Goal: Contribute content

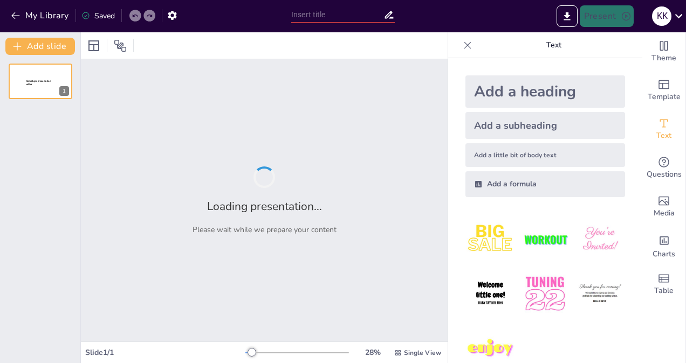
type input "Exploring Planet Earth: Comparative and Superlative Adjectives in 3rd Grade Eng…"
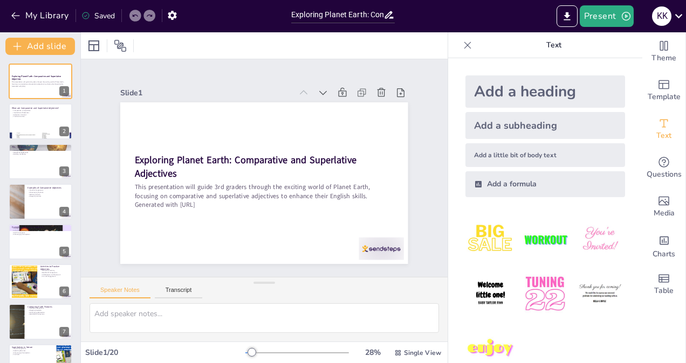
checkbox input "true"
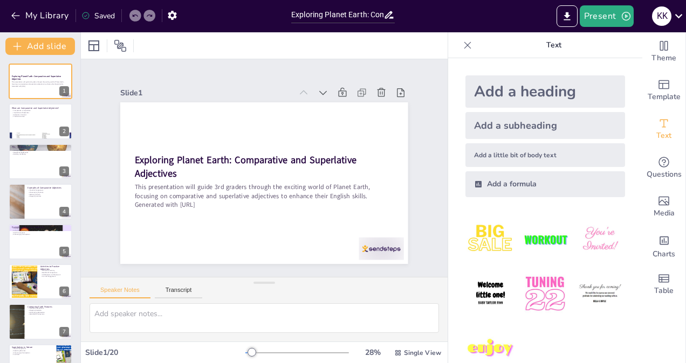
type textarea "Loremipsumdol sit ametconsec adipisc elitseddoei tem incididuntu laboreetdo ma …"
checkbox input "true"
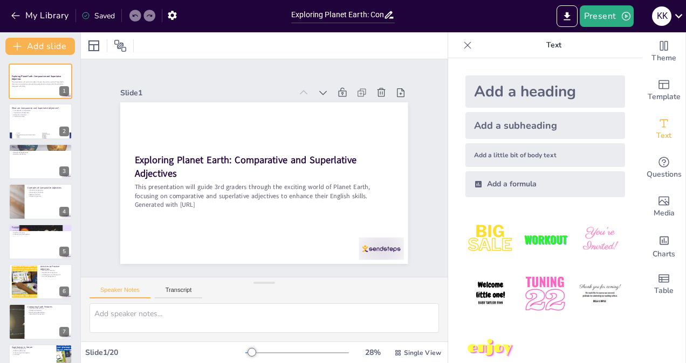
checkbox input "true"
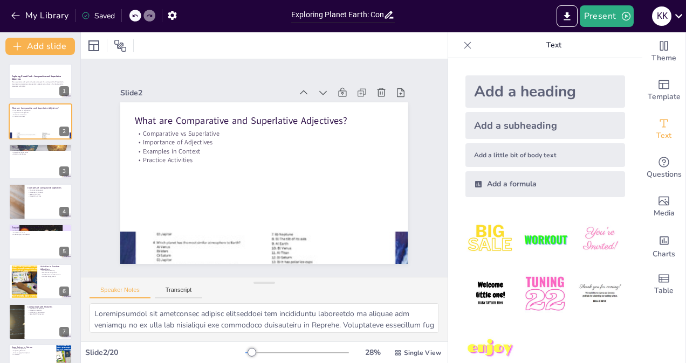
checkbox input "true"
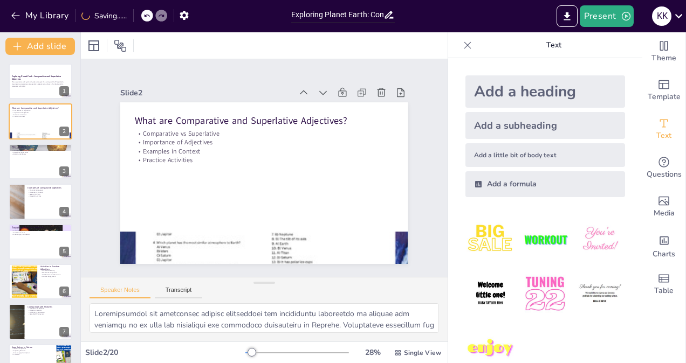
type textarea "Using adjectives significantly enhances our communication by providing clarity …"
checkbox input "true"
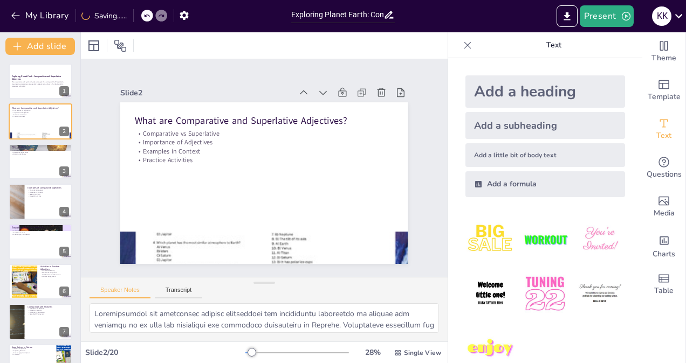
checkbox input "true"
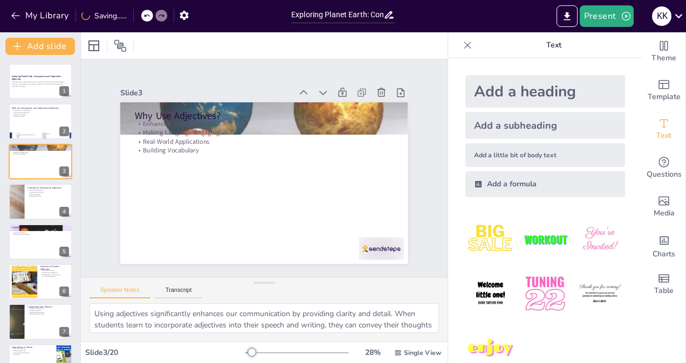
checkbox input "true"
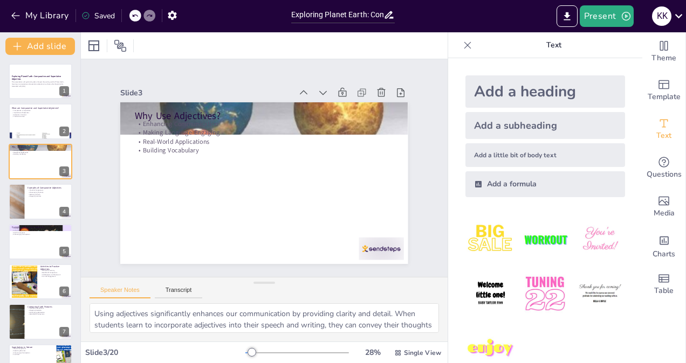
type textarea "Providing practical examples of comparative adjectives will help students relat…"
checkbox input "true"
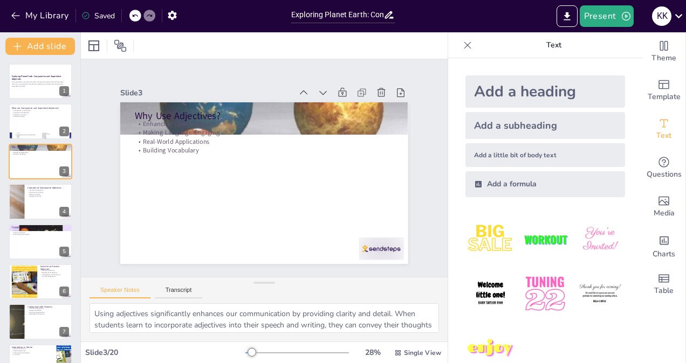
checkbox input "true"
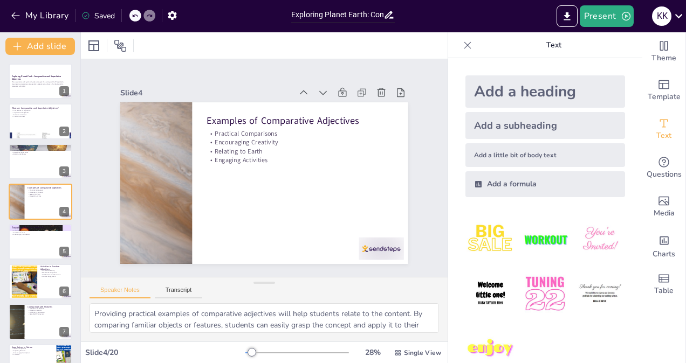
checkbox input "true"
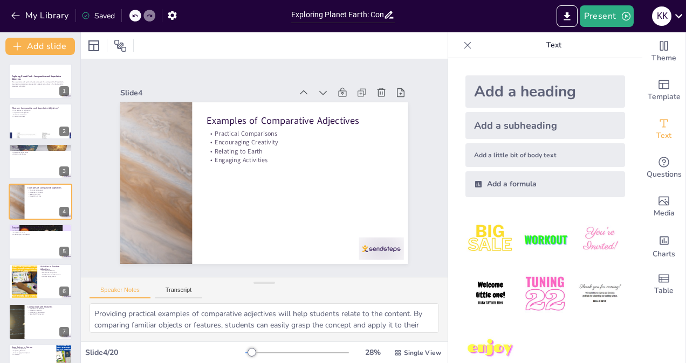
type textarea "Superlative adjectives are essential for highlighting extremes, which can be pa…"
checkbox input "true"
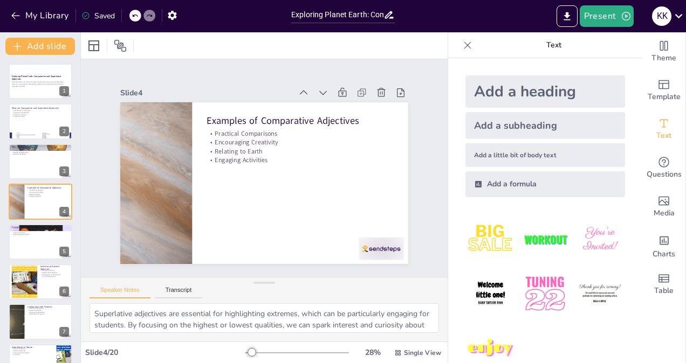
checkbox input "true"
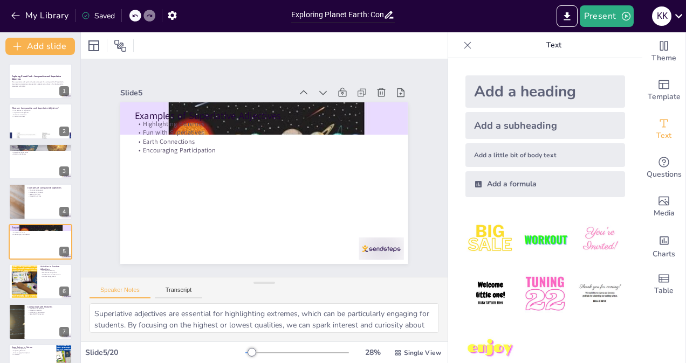
checkbox input "true"
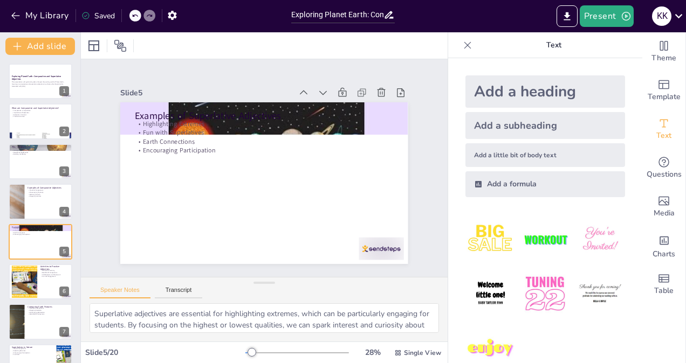
type textarea "Engaging students in interactive learning activities is crucial for reinforcing…"
checkbox input "true"
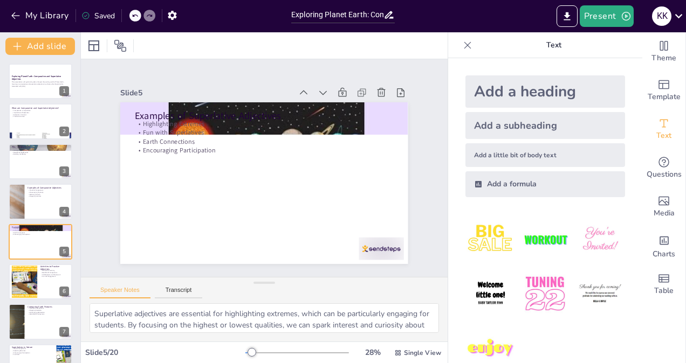
checkbox input "true"
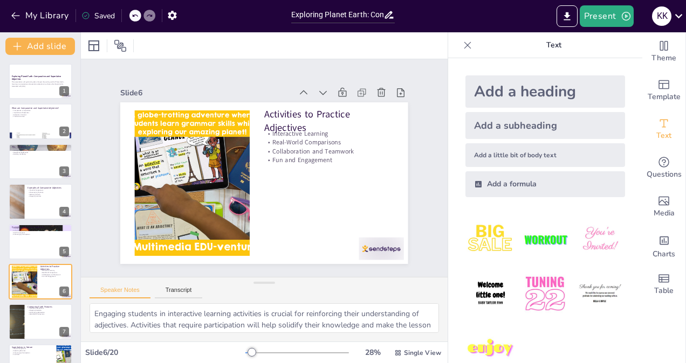
checkbox input "true"
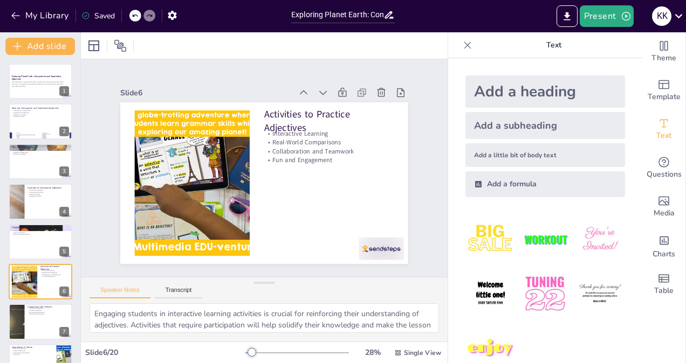
checkbox input "true"
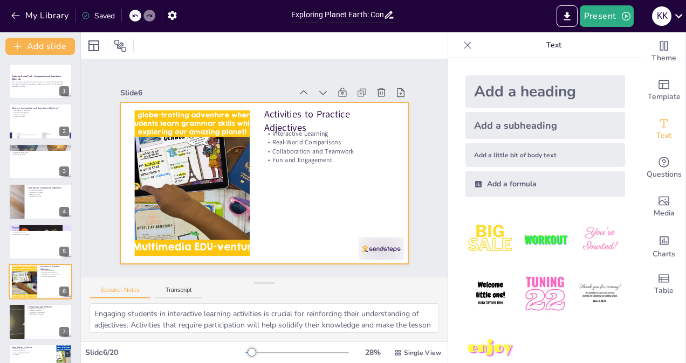
checkbox input "true"
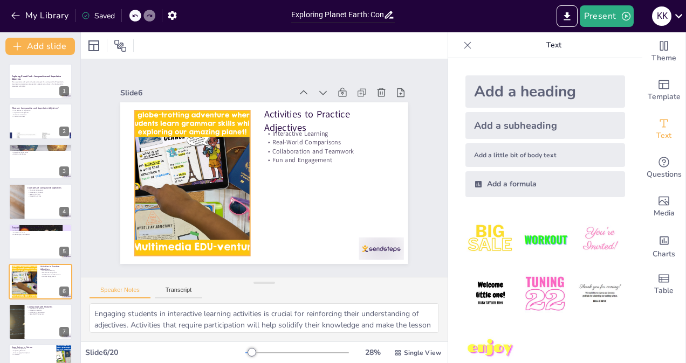
checkbox input "true"
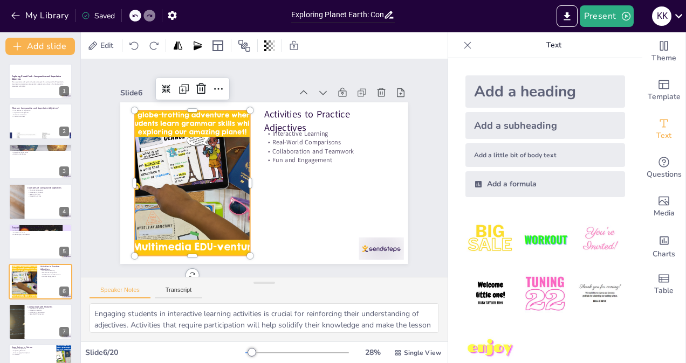
click at [204, 173] on div at bounding box center [191, 168] width 173 height 173
checkbox input "true"
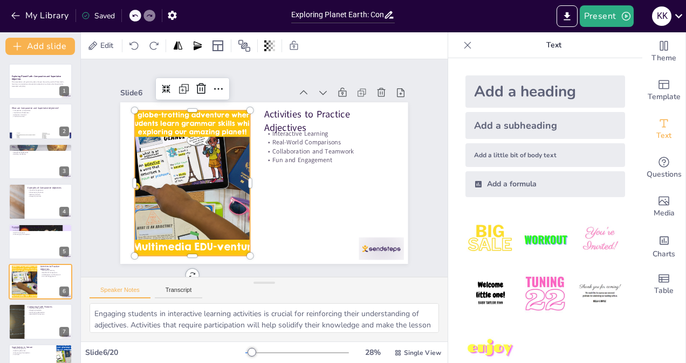
checkbox input "true"
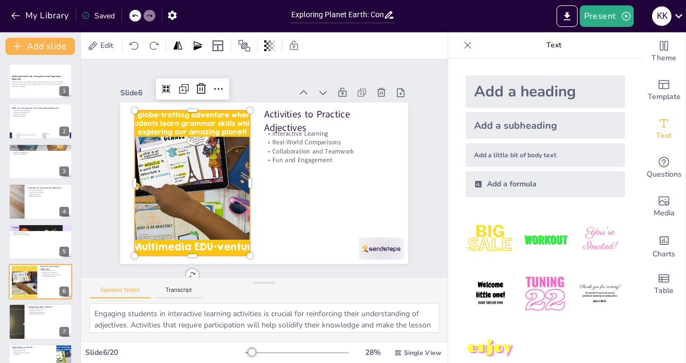
checkbox input "true"
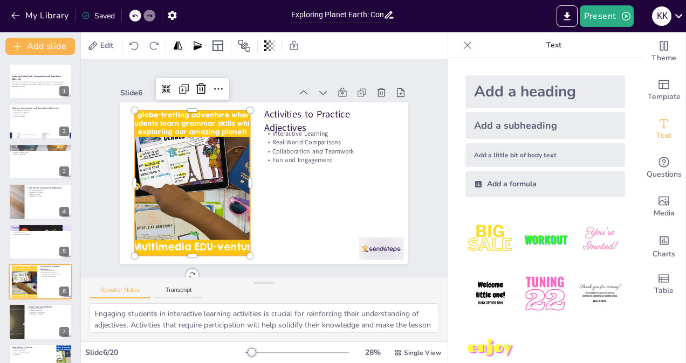
checkbox input "true"
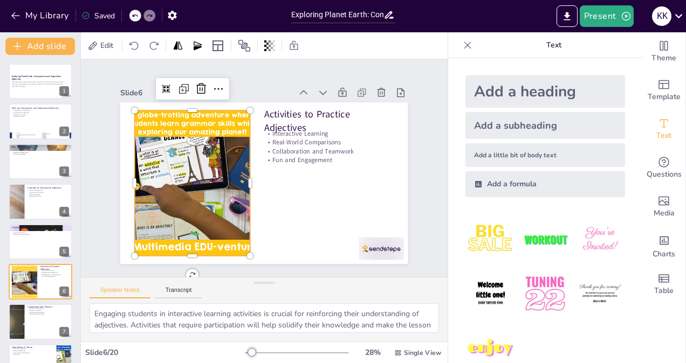
checkbox input "true"
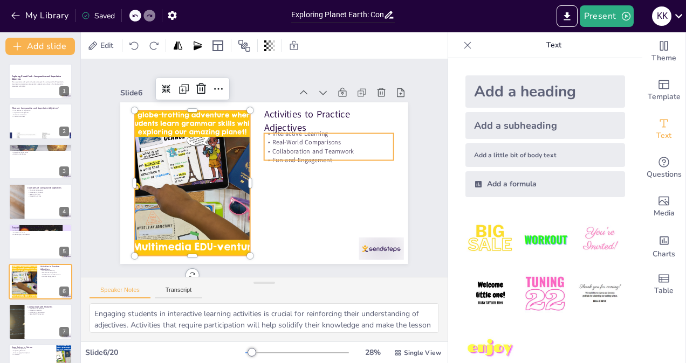
checkbox input "true"
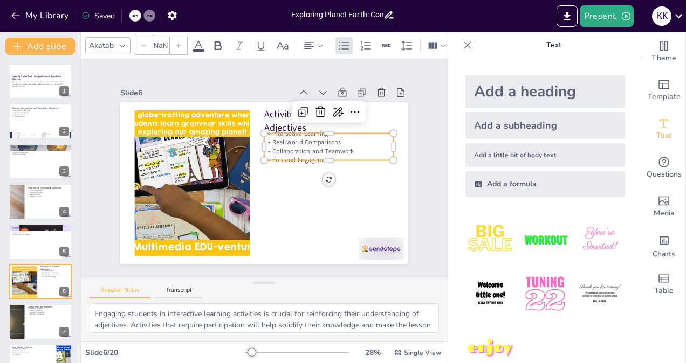
click at [288, 148] on p "Collaboration and Teamwork" at bounding box center [331, 172] width 126 height 49
checkbox input "true"
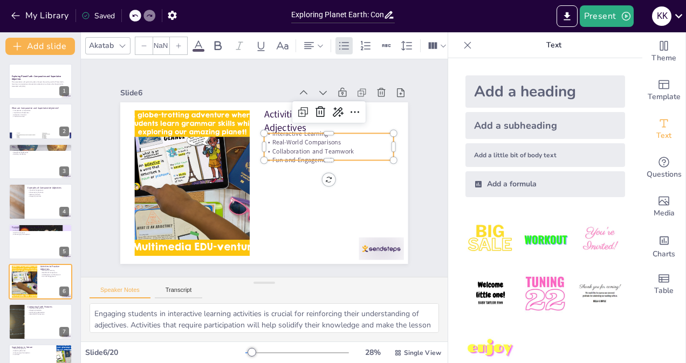
checkbox input "true"
type input "32"
checkbox input "true"
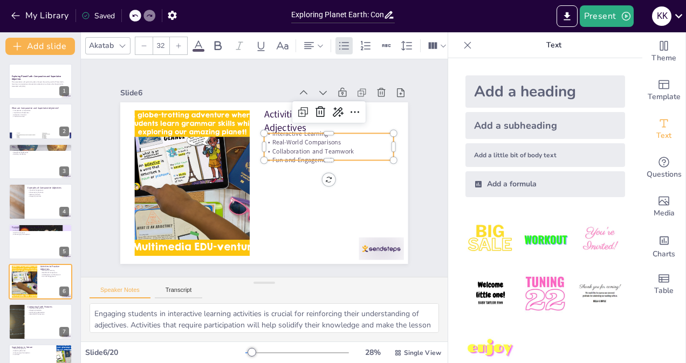
checkbox input "true"
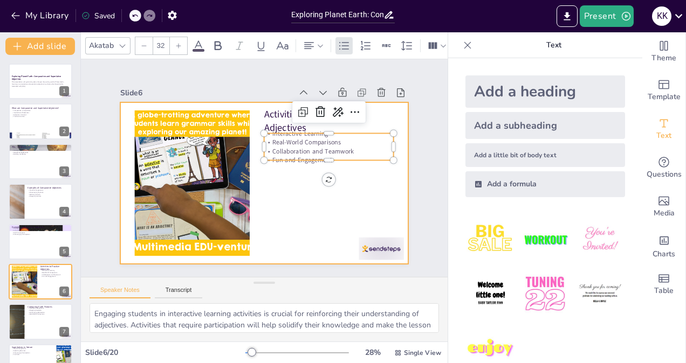
checkbox input "true"
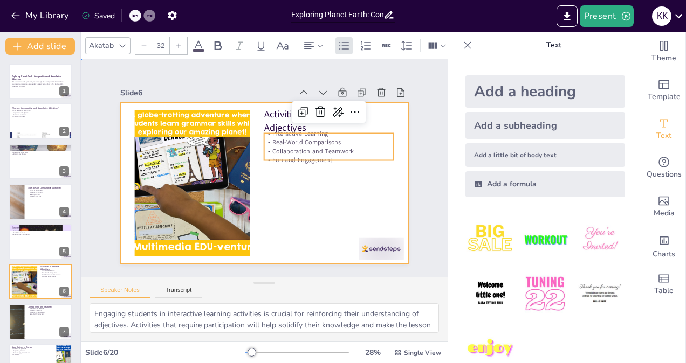
click at [304, 197] on div at bounding box center [262, 183] width 303 height 191
checkbox input "true"
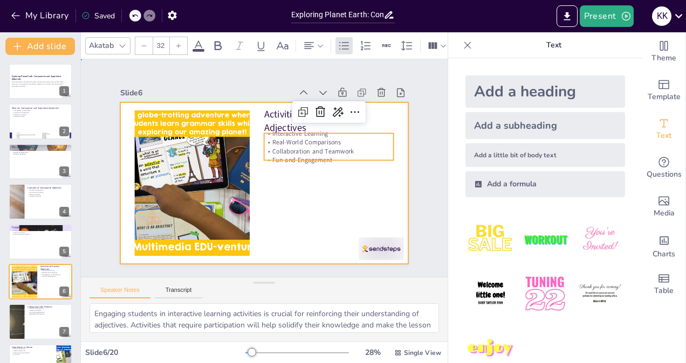
checkbox input "true"
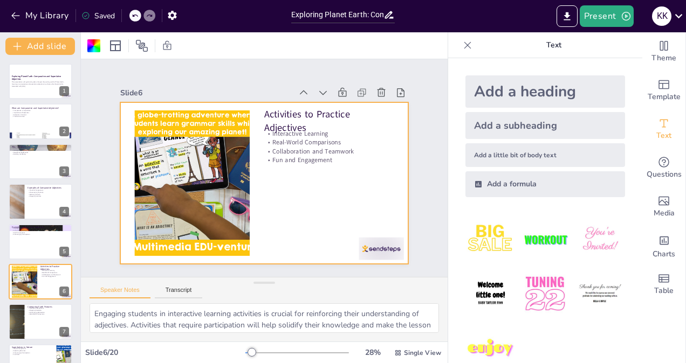
type textarea "Comparing mountains is an excellent way to illustrate the use of comparative ad…"
checkbox input "true"
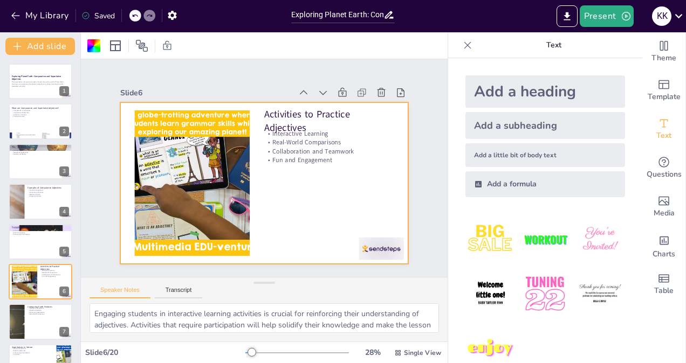
checkbox input "true"
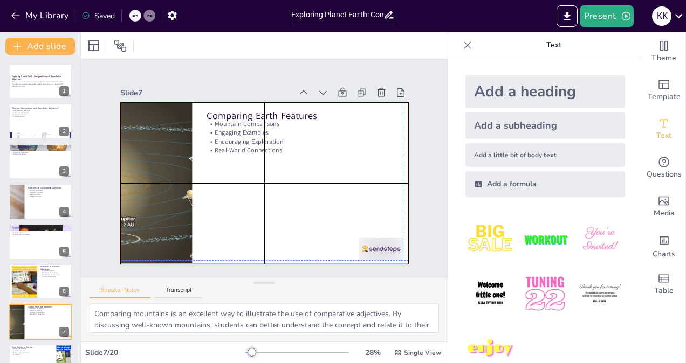
checkbox input "true"
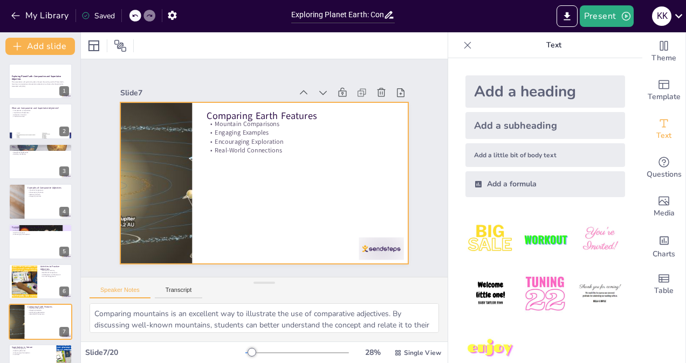
type textarea "Discussing the largest oceans provides a clear understanding of superlative adj…"
checkbox input "true"
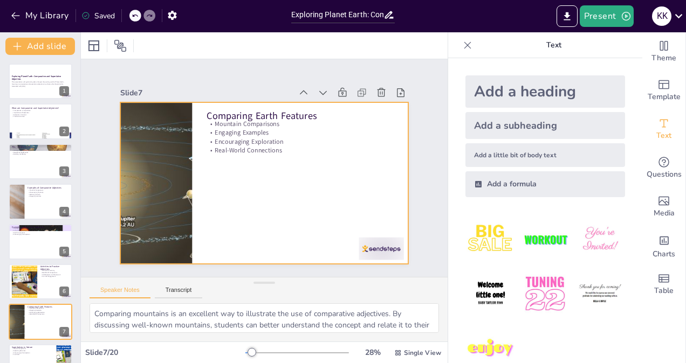
checkbox input "true"
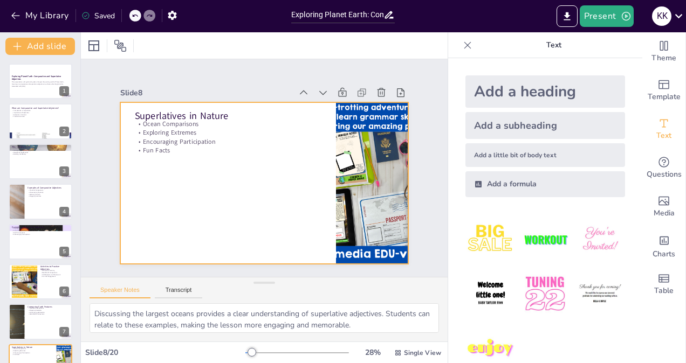
checkbox input "true"
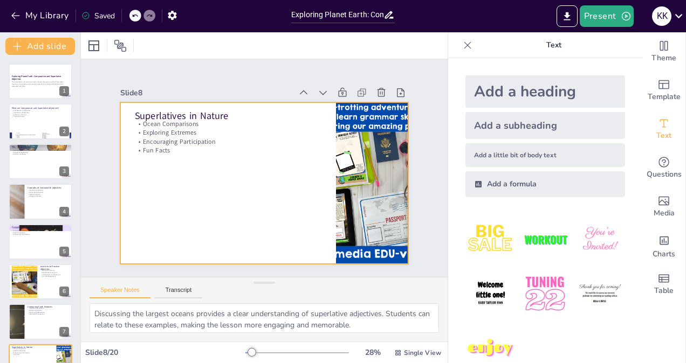
type textarea "Teaching students to construct sentences using adjectives is essential for thei…"
checkbox input "true"
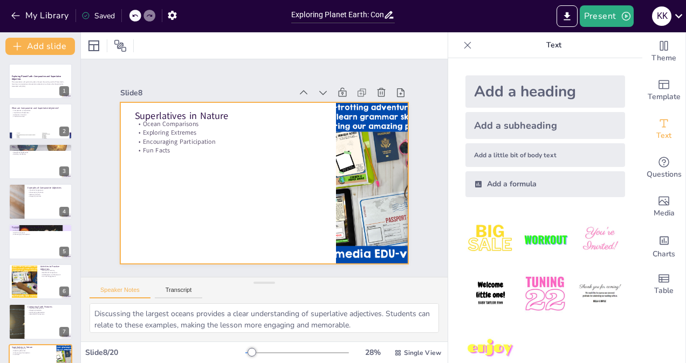
checkbox input "true"
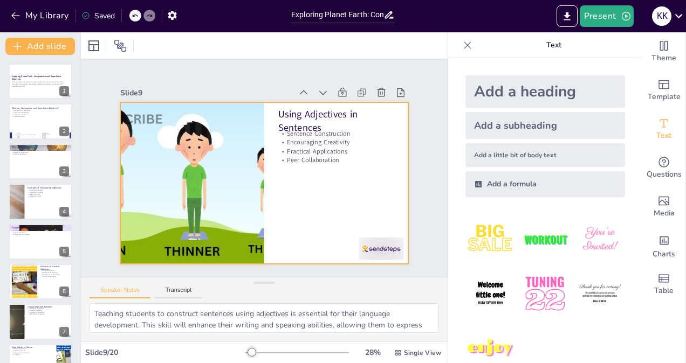
type textarea "Sharing engaging facts about Earth will capture students' attention and make th…"
checkbox input "true"
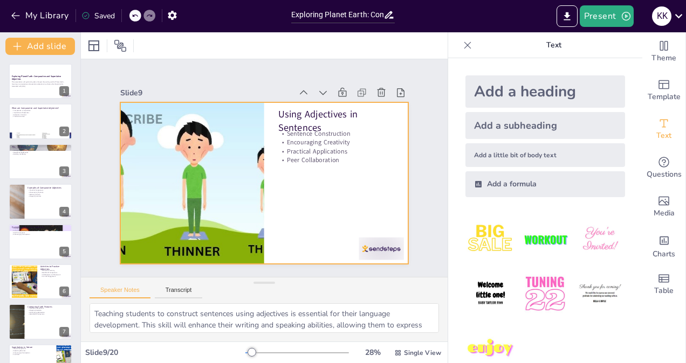
checkbox input "true"
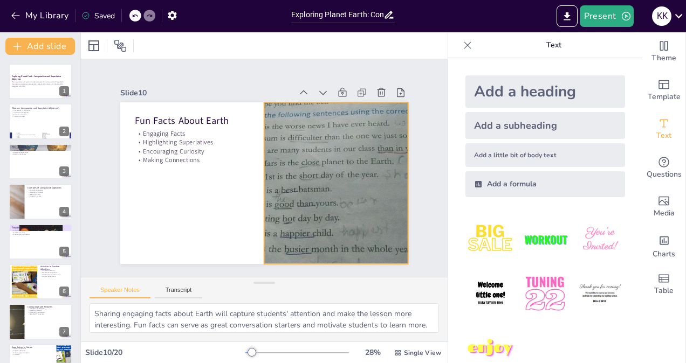
checkbox input "true"
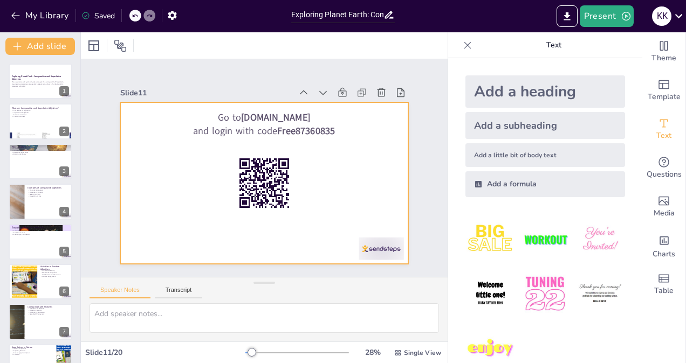
checkbox input "true"
